Goal: Task Accomplishment & Management: Manage account settings

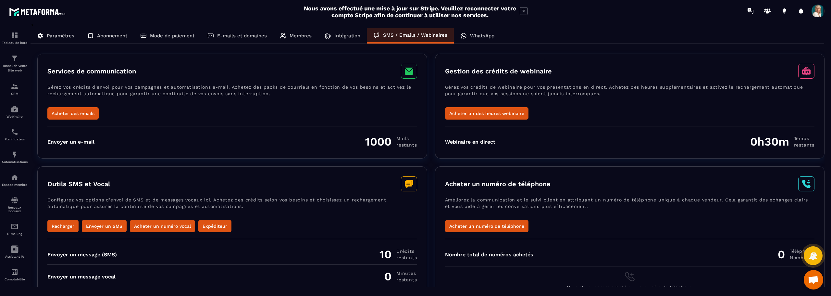
click at [481, 35] on p "WhatsApp" at bounding box center [482, 36] width 24 height 6
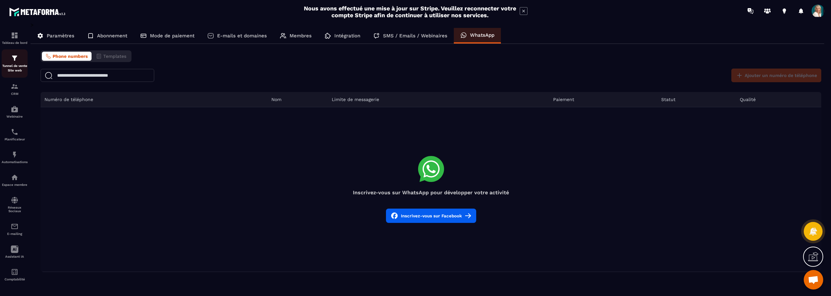
click at [17, 59] on img at bounding box center [15, 58] width 8 height 8
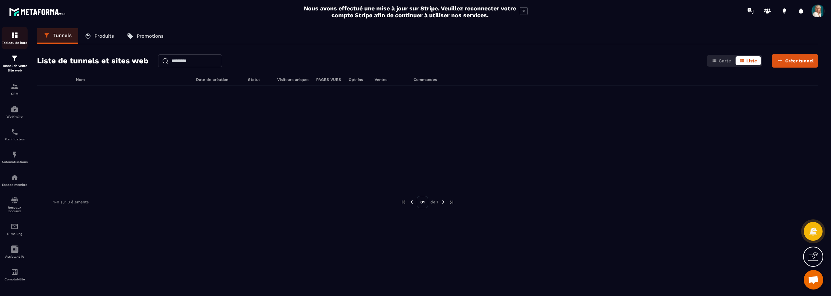
click at [15, 34] on img at bounding box center [15, 35] width 8 height 8
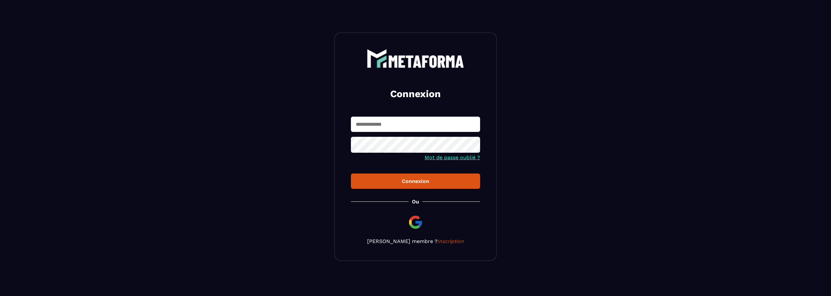
click at [361, 125] on input "text" at bounding box center [415, 123] width 129 height 15
type input "**********"
click at [415, 222] on img at bounding box center [415, 222] width 16 height 16
